Goal: Information Seeking & Learning: Find specific fact

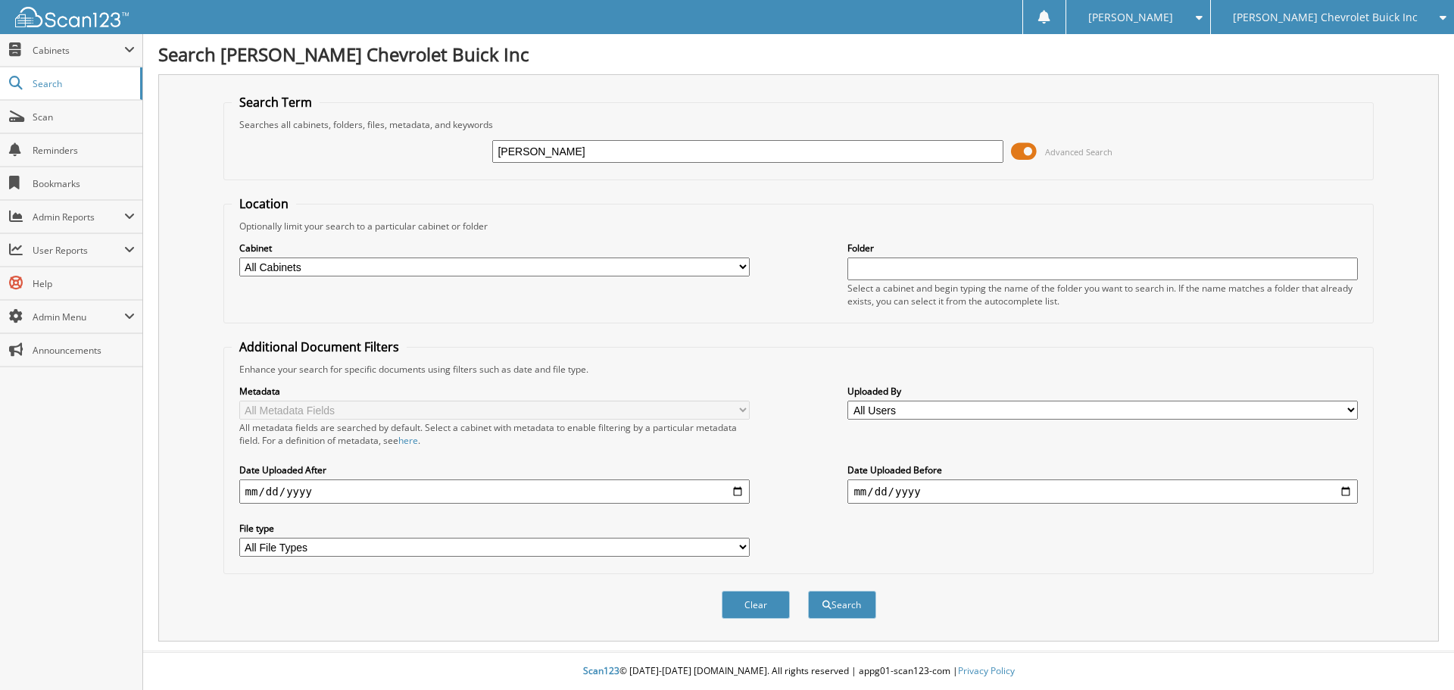
type input "[PERSON_NAME]"
click at [808, 591] on button "Search" at bounding box center [842, 605] width 68 height 28
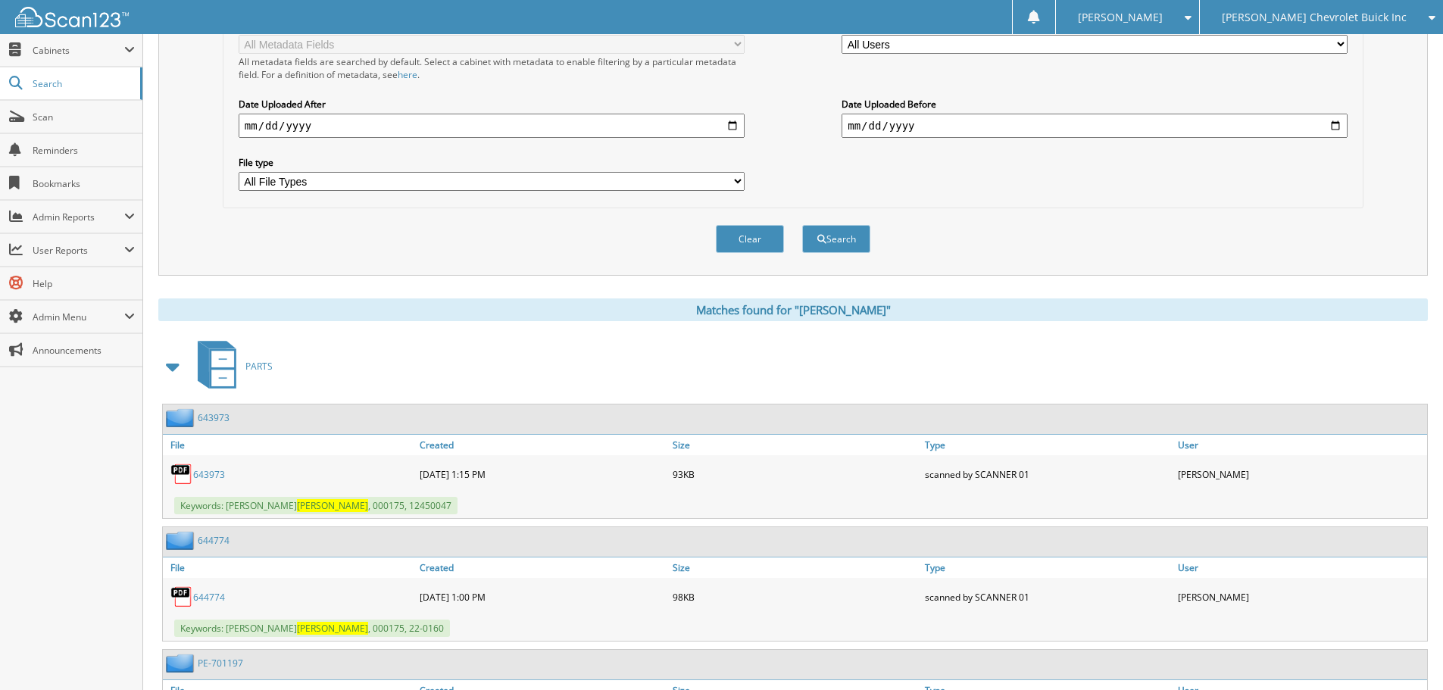
scroll to position [379, 0]
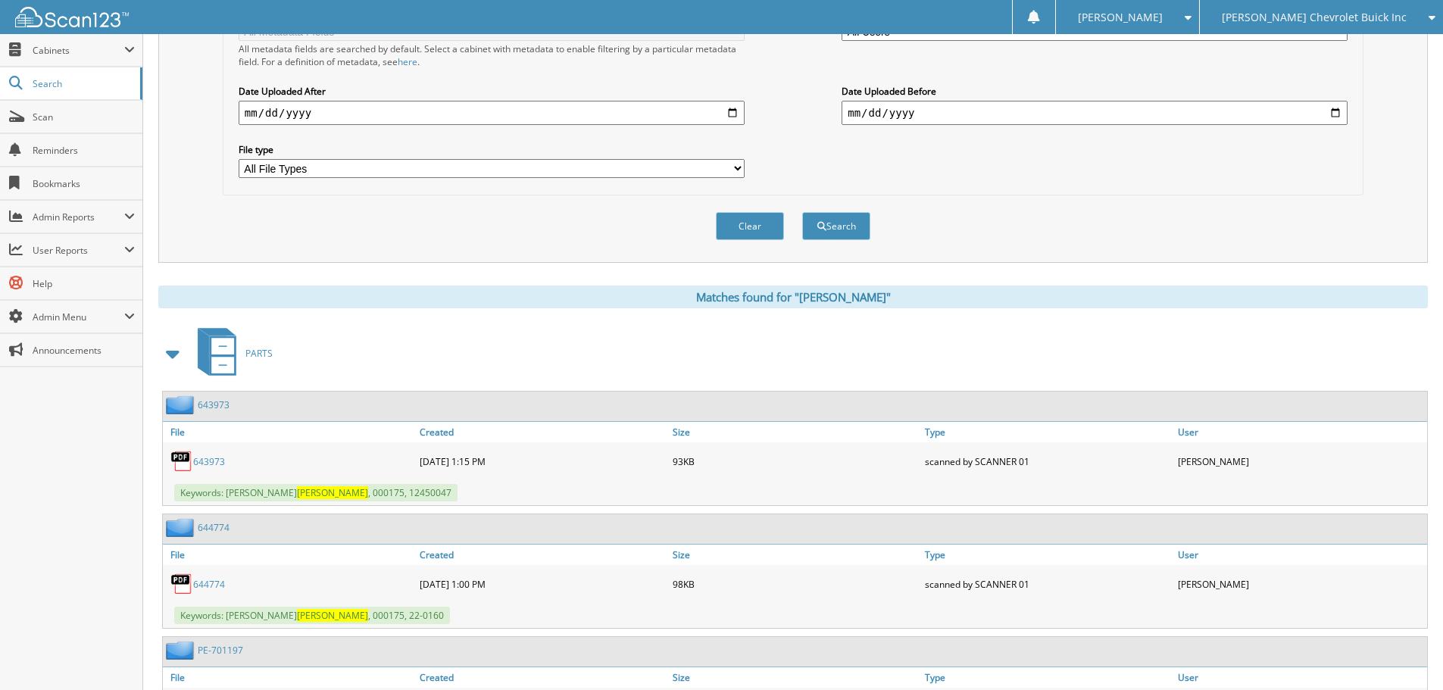
click at [172, 353] on span at bounding box center [173, 353] width 21 height 27
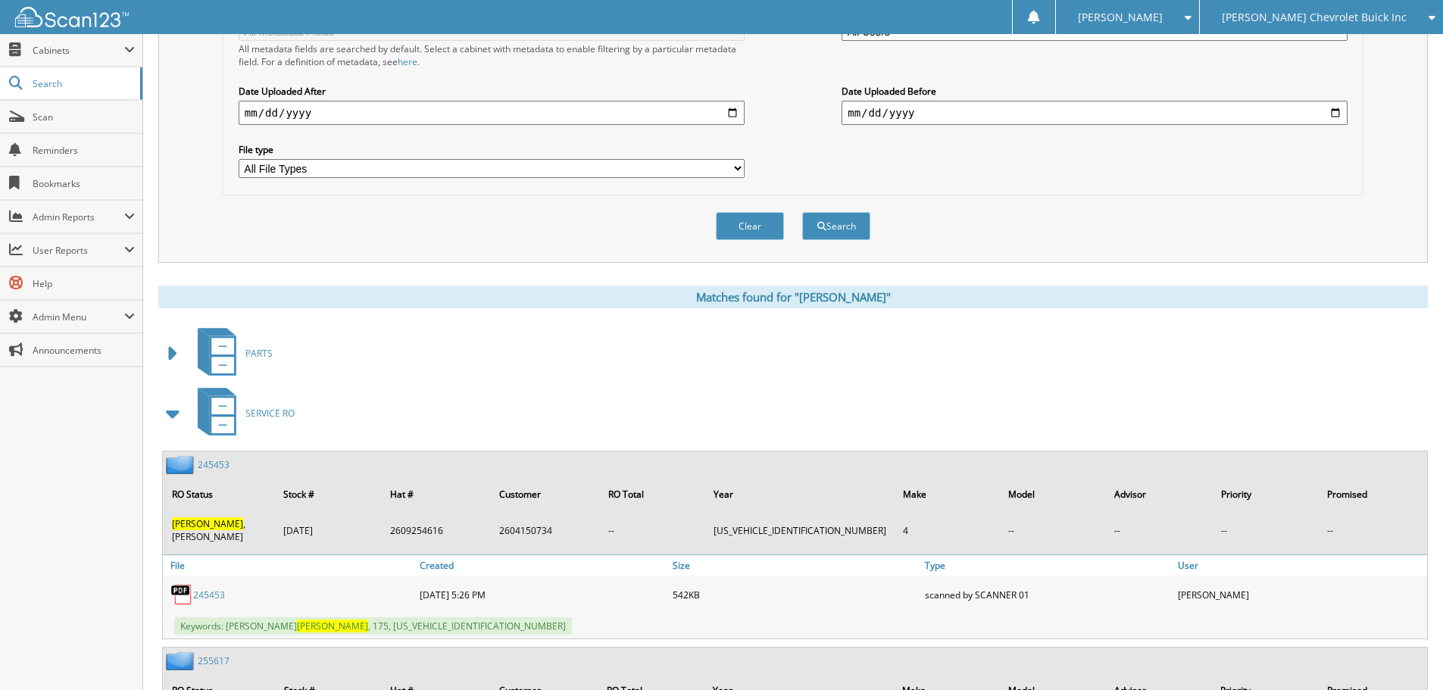
click at [176, 415] on span at bounding box center [173, 413] width 21 height 27
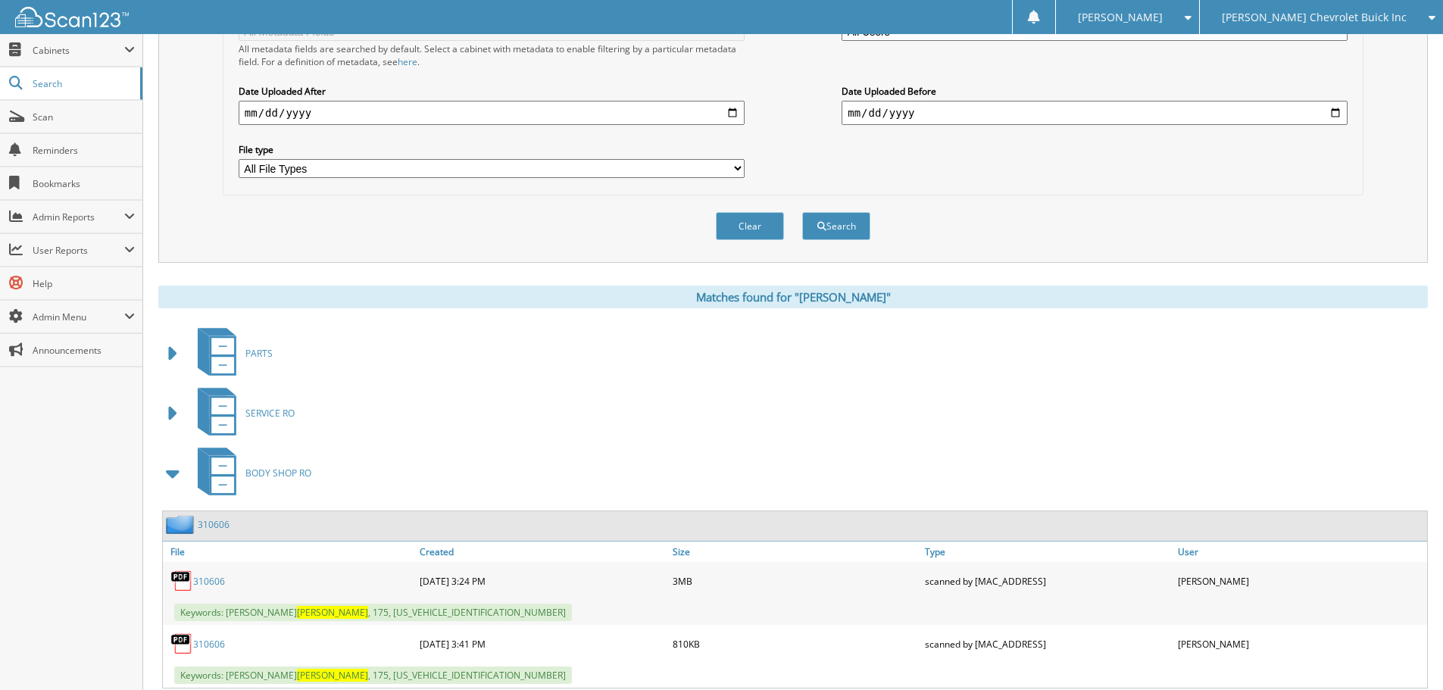
click at [177, 467] on span at bounding box center [173, 473] width 21 height 27
